Goal: Find specific page/section: Find specific page/section

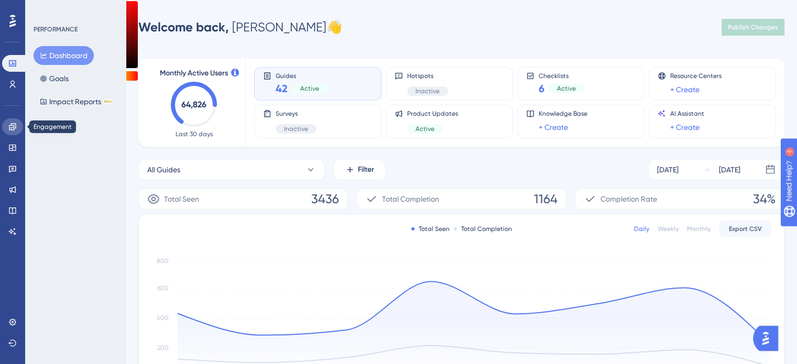
click at [16, 124] on link at bounding box center [12, 126] width 21 height 17
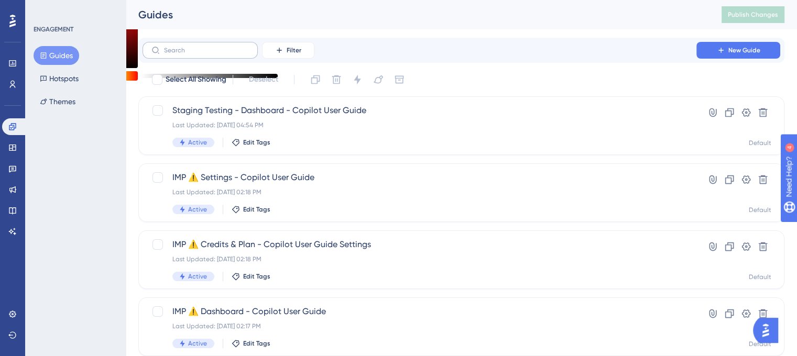
click at [200, 46] on label at bounding box center [200, 50] width 115 height 17
click at [200, 47] on input "text" at bounding box center [206, 50] width 85 height 7
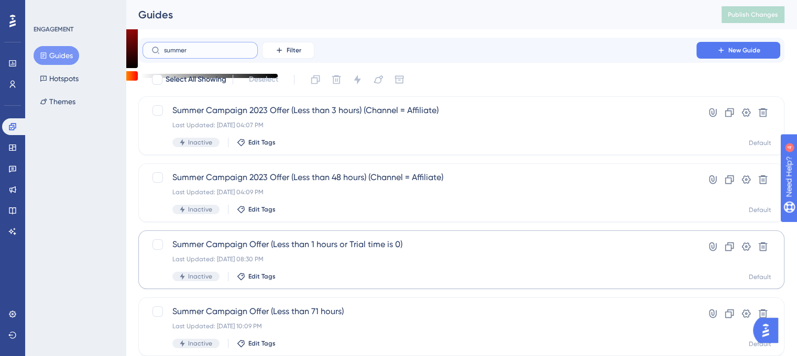
scroll to position [34, 0]
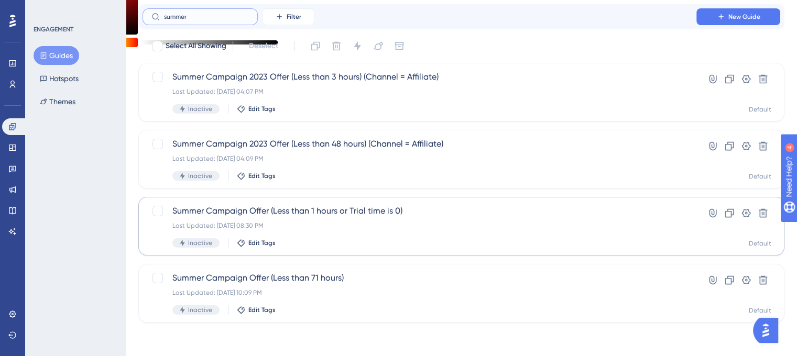
type input "summer"
click at [244, 209] on span "Summer Campaign Offer (Less than 1 hours or Trial time is 0)" at bounding box center [419, 211] width 494 height 13
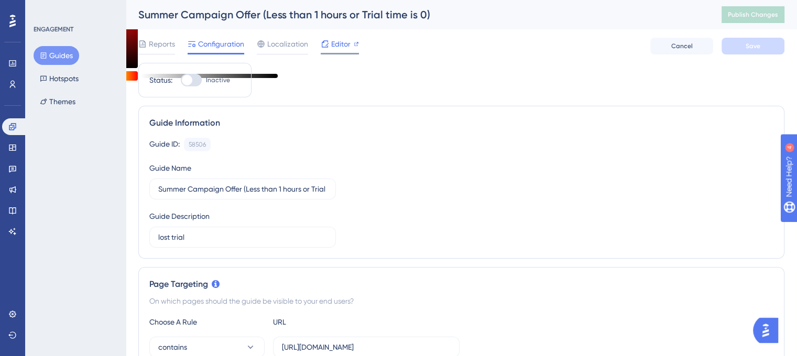
click at [328, 40] on icon at bounding box center [325, 44] width 8 height 8
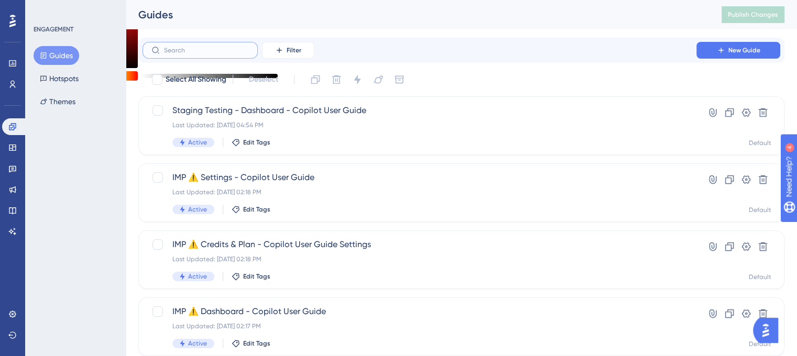
click at [207, 53] on input "text" at bounding box center [206, 50] width 85 height 7
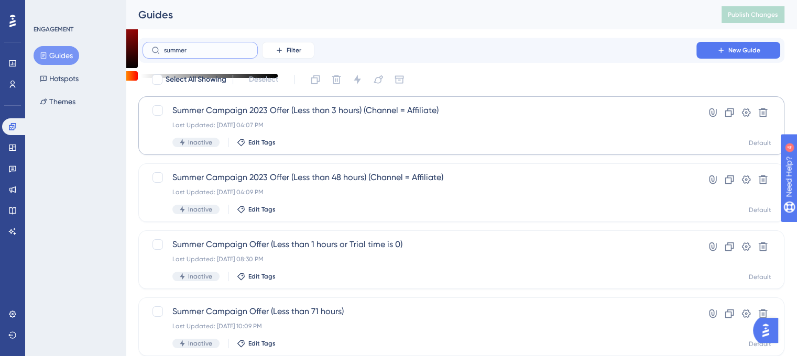
type input "summer"
click at [216, 107] on span "Summer Campaign 2023 Offer (Less than 3 hours) (Channel = Affiliate)" at bounding box center [419, 110] width 494 height 13
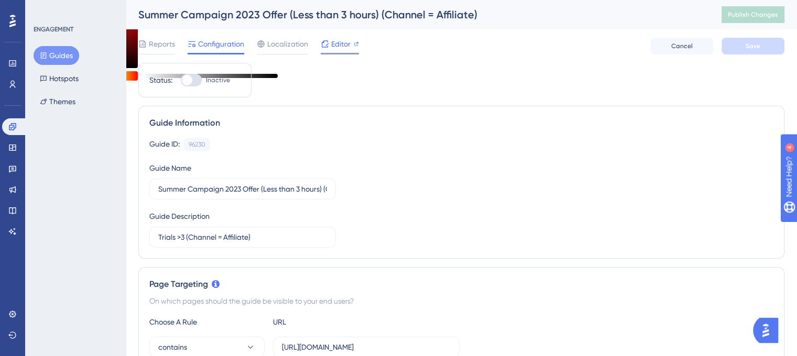
click at [331, 39] on span "Editor" at bounding box center [340, 44] width 19 height 13
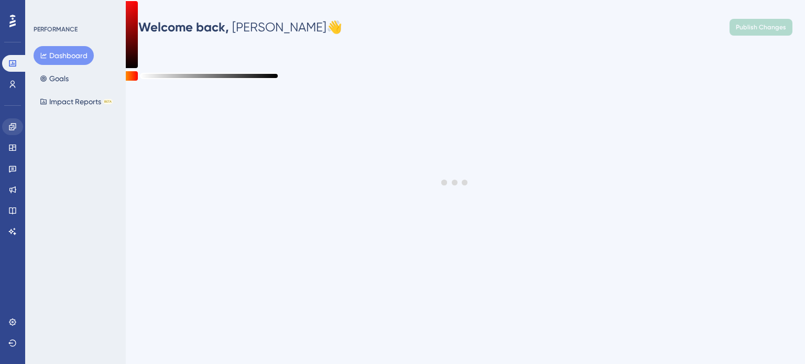
click at [2, 125] on div "Performance Users Engagement Widgets Feedback Product Updates Knowledge Base AI…" at bounding box center [12, 182] width 25 height 364
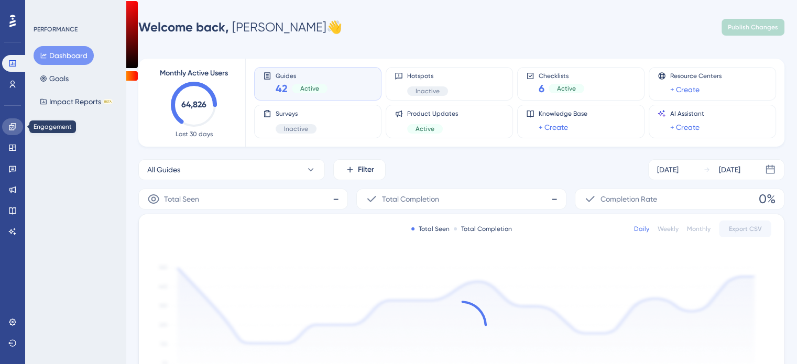
click at [10, 129] on icon at bounding box center [12, 127] width 8 height 8
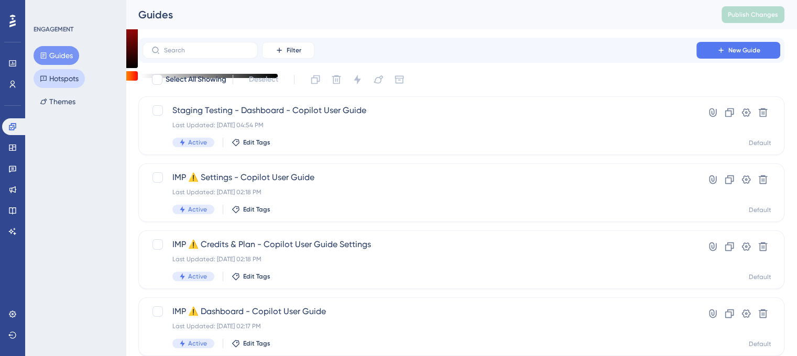
click at [73, 79] on button "Hotspots" at bounding box center [59, 78] width 51 height 19
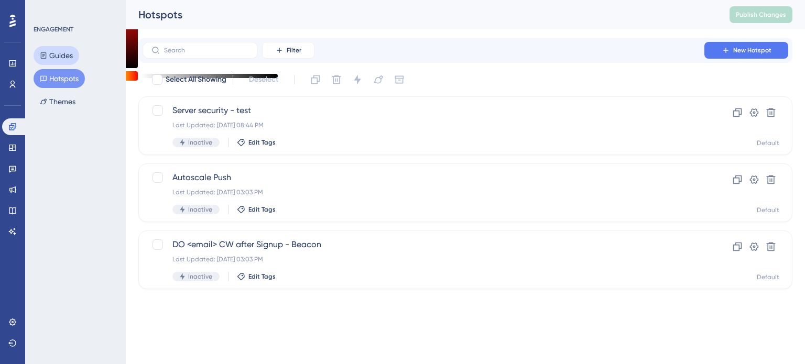
click at [73, 50] on button "Guides" at bounding box center [57, 55] width 46 height 19
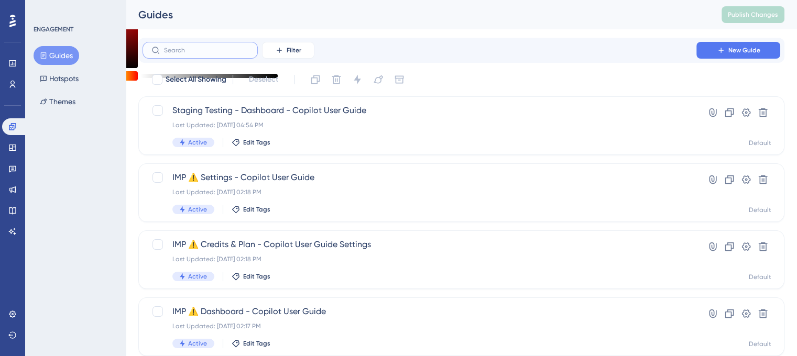
click at [191, 51] on input "text" at bounding box center [206, 50] width 85 height 7
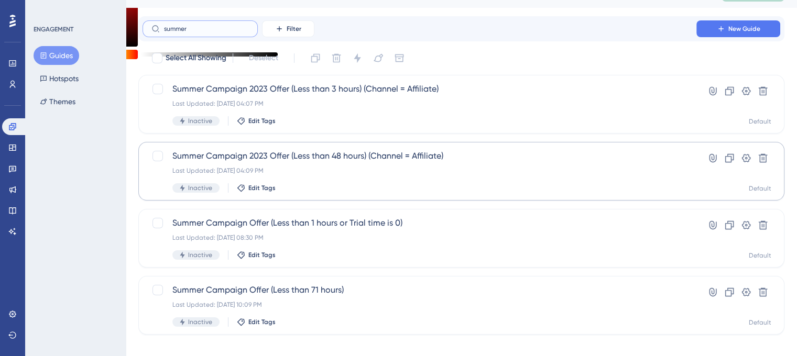
scroll to position [34, 0]
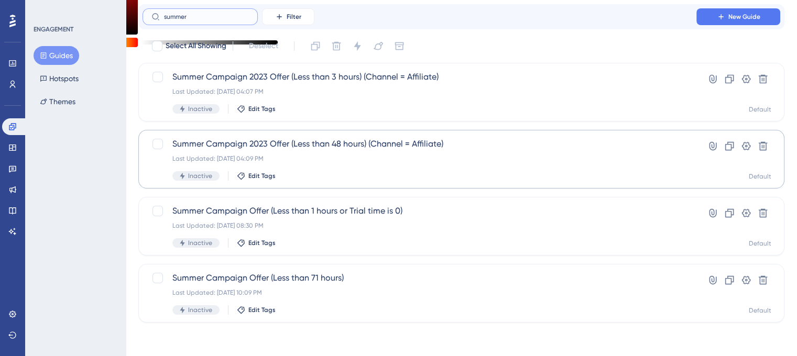
type input "summer"
click at [278, 142] on span "Summer Campaign 2023 Offer (Less than 48 hours) (Channel = Affiliate)" at bounding box center [419, 144] width 494 height 13
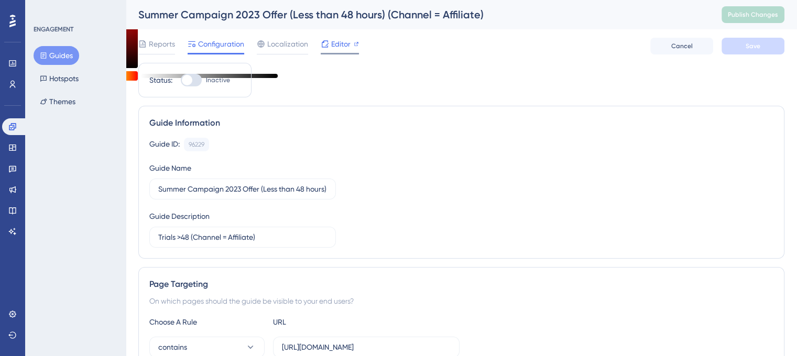
click at [334, 46] on span "Editor" at bounding box center [340, 44] width 19 height 13
